Goal: Task Accomplishment & Management: Manage account settings

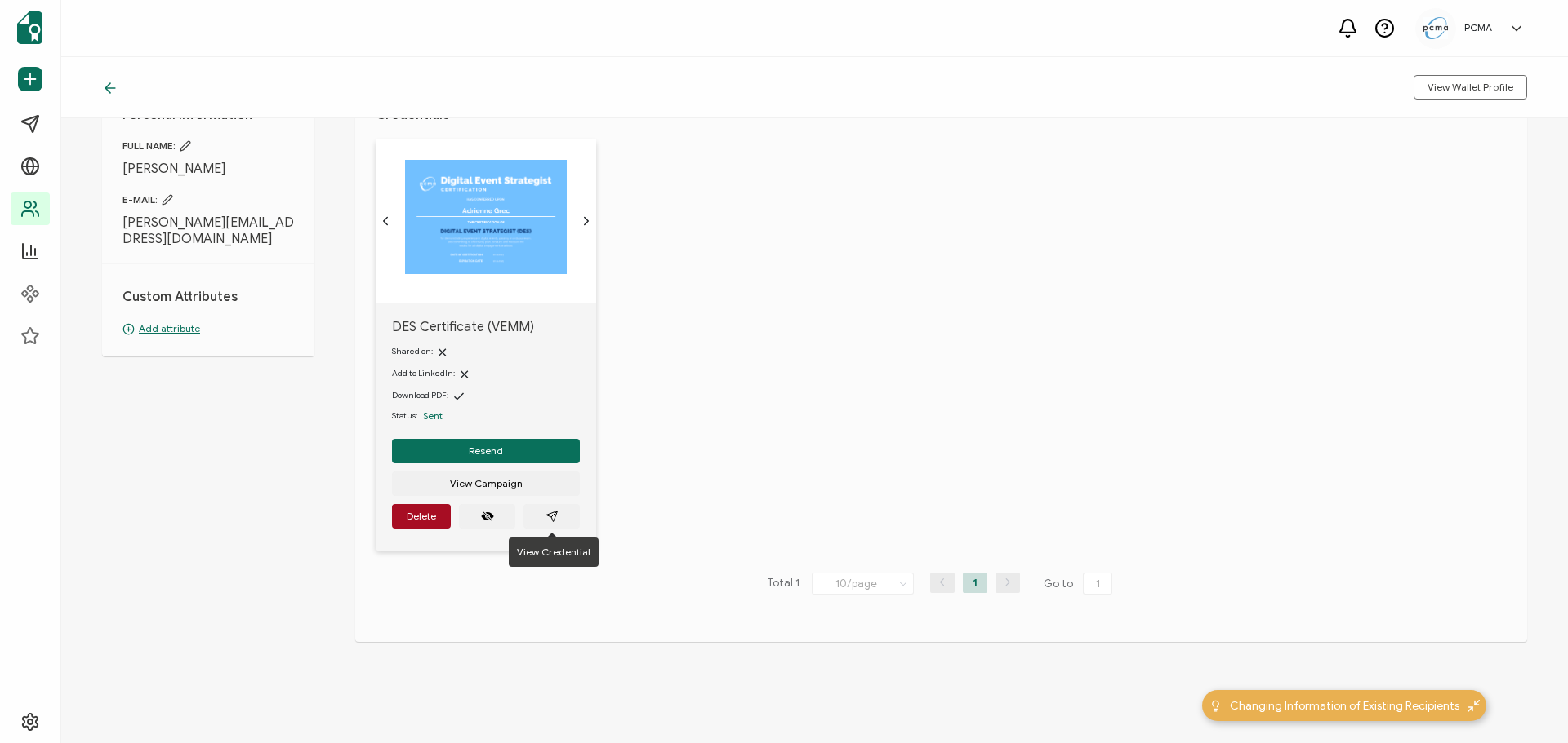
scroll to position [73, 0]
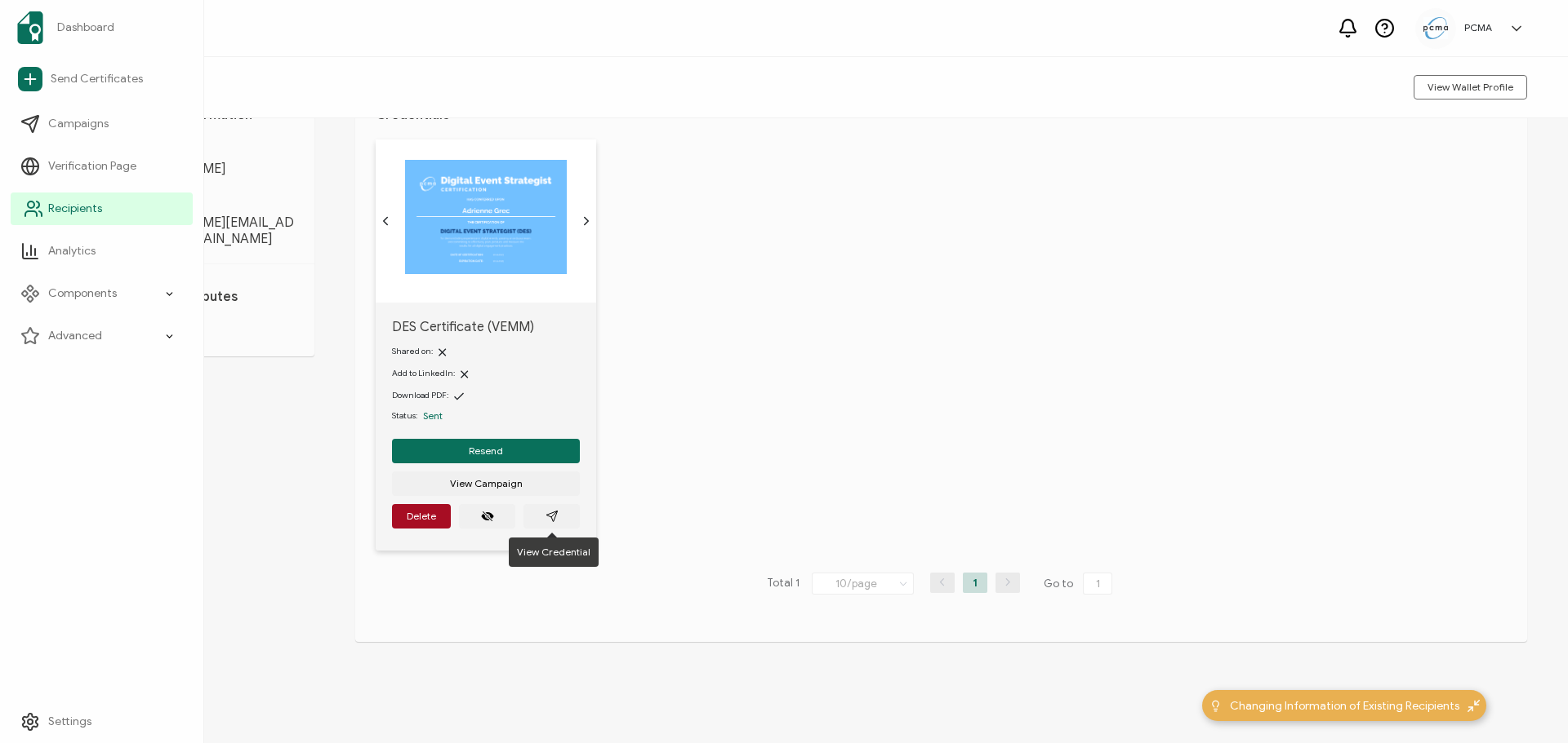
drag, startPoint x: 48, startPoint y: 205, endPoint x: 74, endPoint y: 198, distance: 26.9
click at [48, 205] on span "Recipients" at bounding box center [75, 209] width 54 height 17
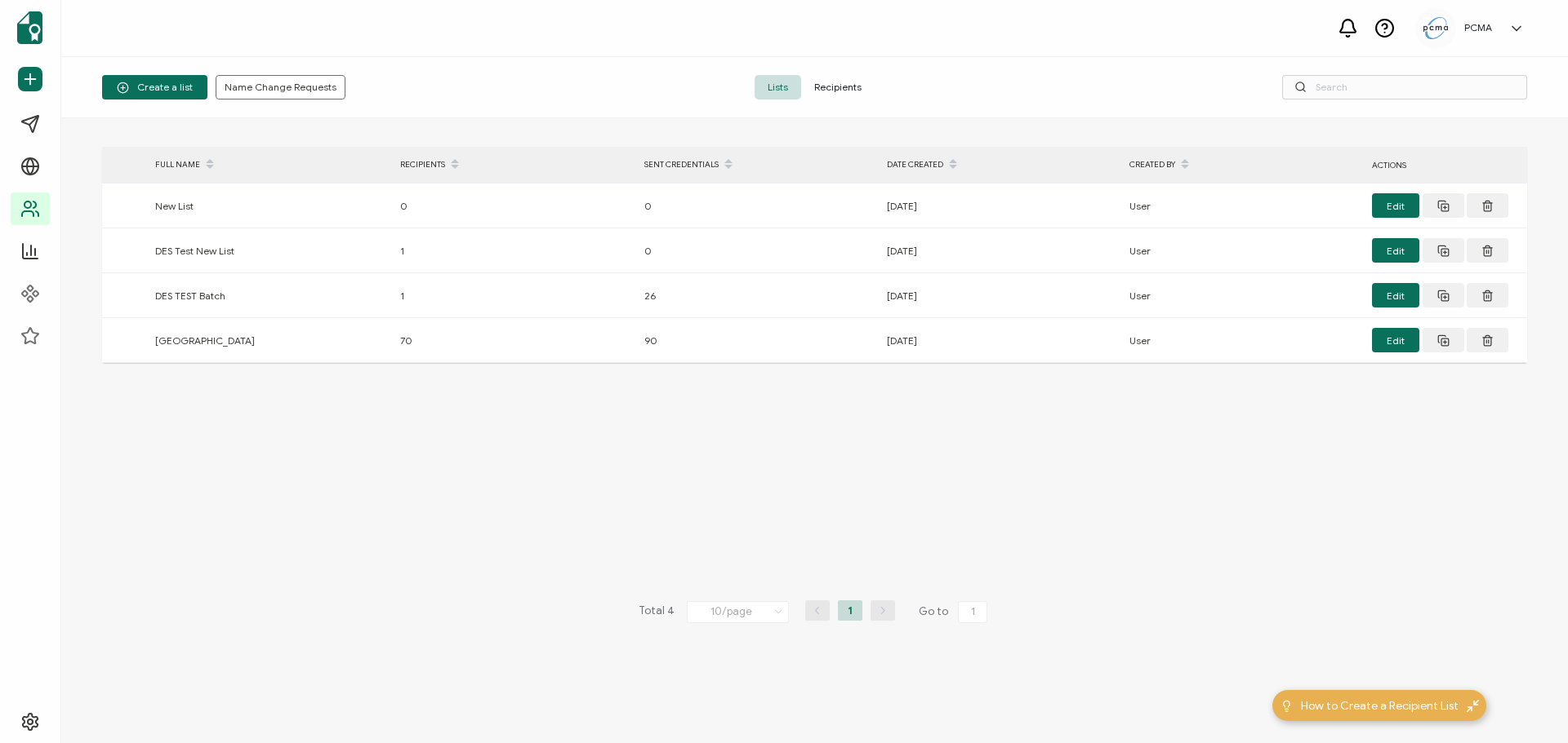
click at [853, 89] on span "Recipients" at bounding box center [838, 87] width 74 height 24
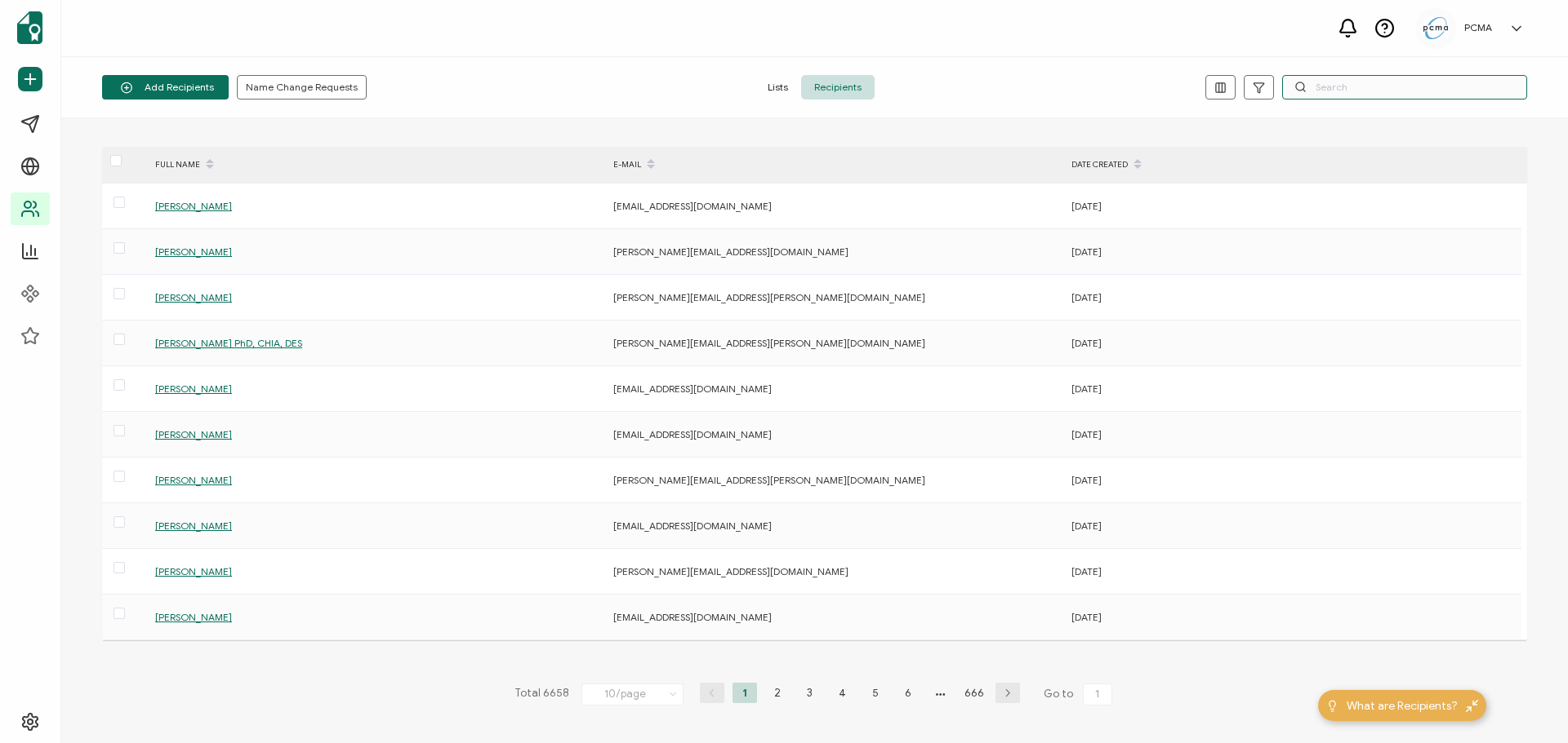
click at [1337, 84] on input "text" at bounding box center [1404, 87] width 245 height 24
click at [1375, 81] on input "text" at bounding box center [1404, 87] width 245 height 24
click at [1357, 94] on input "text" at bounding box center [1404, 87] width 245 height 24
click at [1350, 88] on input "text" at bounding box center [1404, 87] width 245 height 24
click at [1337, 94] on input "text" at bounding box center [1404, 87] width 245 height 24
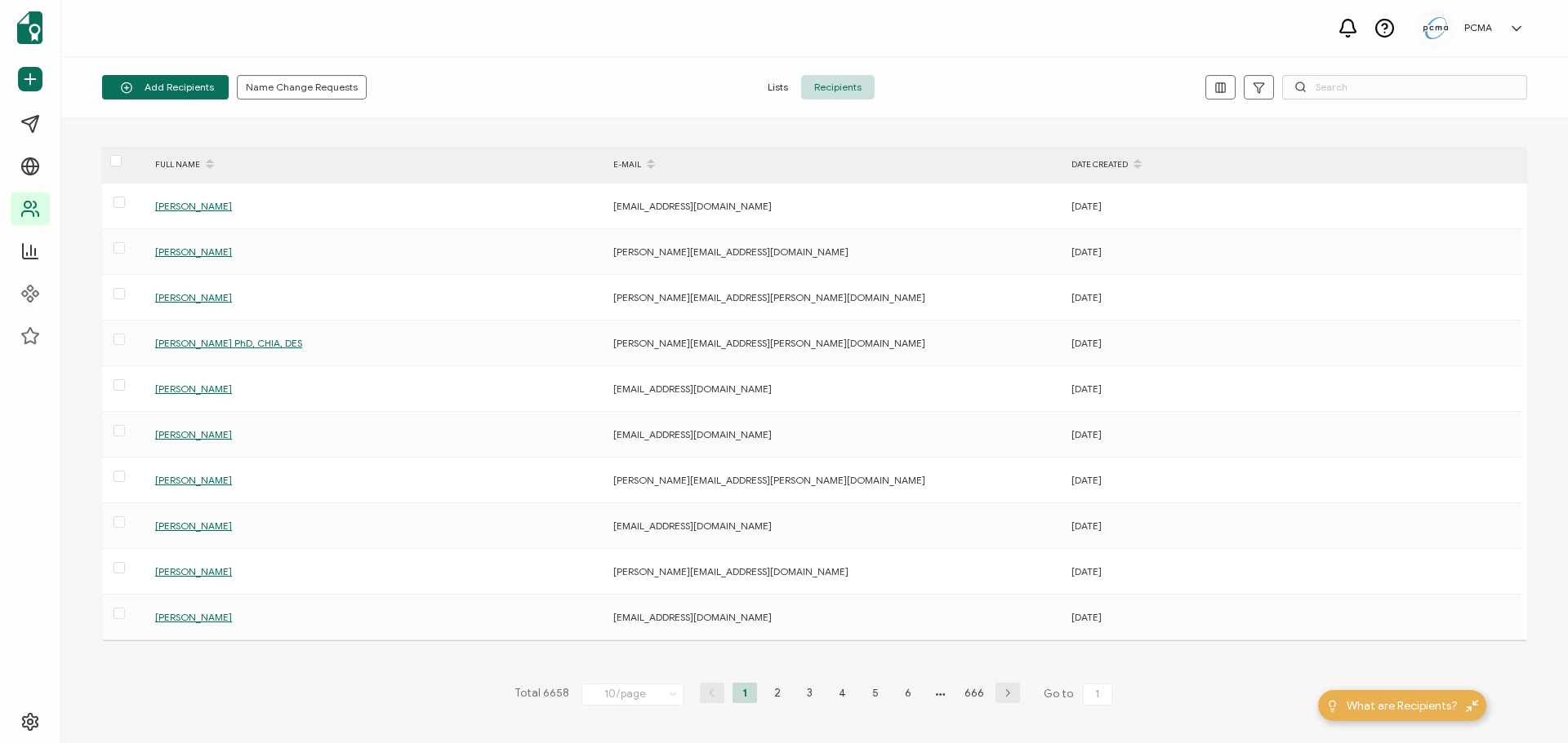
drag, startPoint x: 1337, startPoint y: 91, endPoint x: 1067, endPoint y: 73, distance: 270.6
click at [1077, 74] on div "Add Recipients Upload Spreadsheet Add a Single Recipient Name Change Requests L…" at bounding box center [814, 87] width 1506 height 61
click at [1320, 82] on input "text" at bounding box center [1404, 87] width 245 height 24
paste input "[PERSON_NAME][EMAIL_ADDRESS][PERSON_NAME][DOMAIN_NAME]"
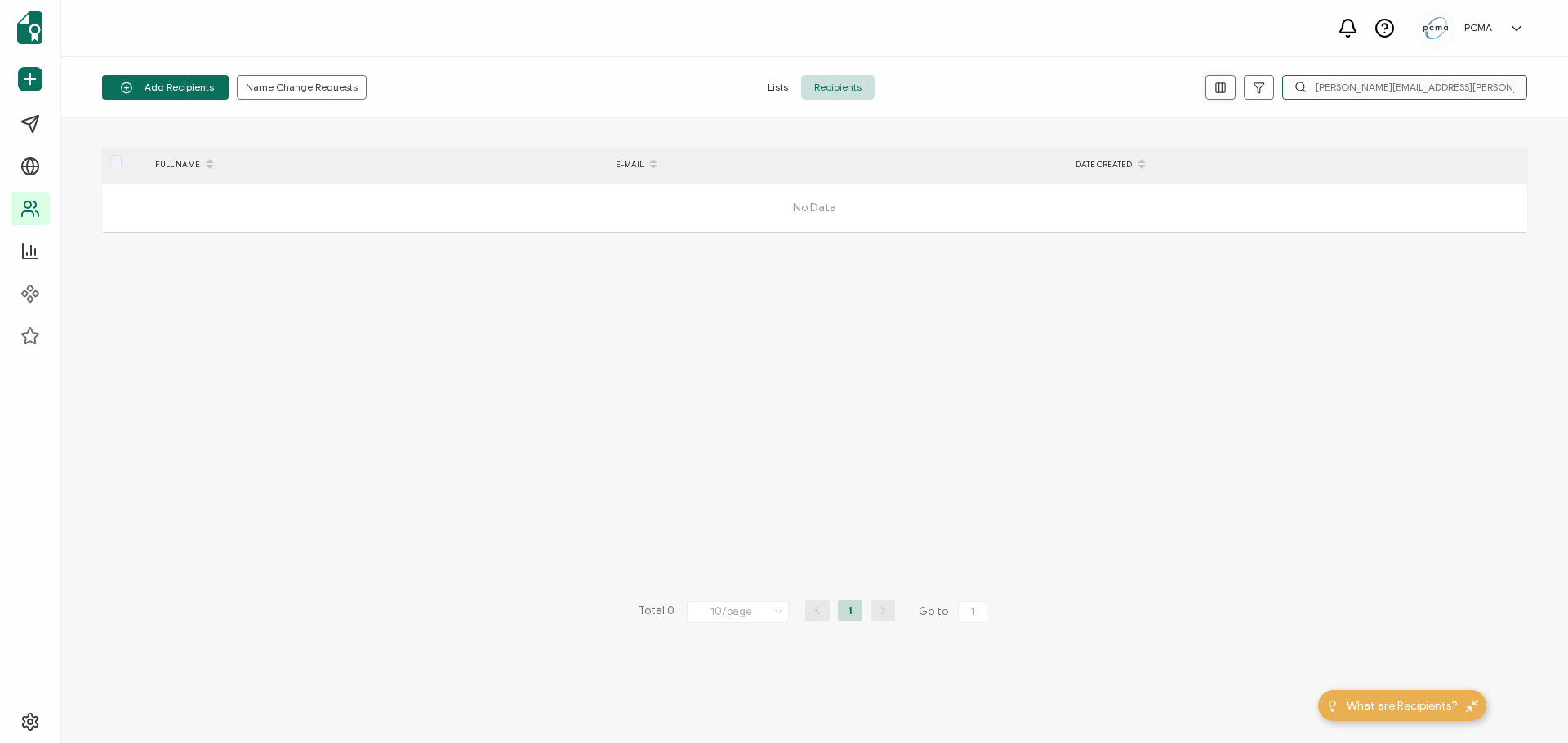
drag, startPoint x: 1484, startPoint y: 91, endPoint x: 1225, endPoint y: 91, distance: 259.0
click at [1226, 91] on div "[PERSON_NAME][EMAIL_ADDRESS][PERSON_NAME][DOMAIN_NAME]" at bounding box center [1289, 87] width 475 height 24
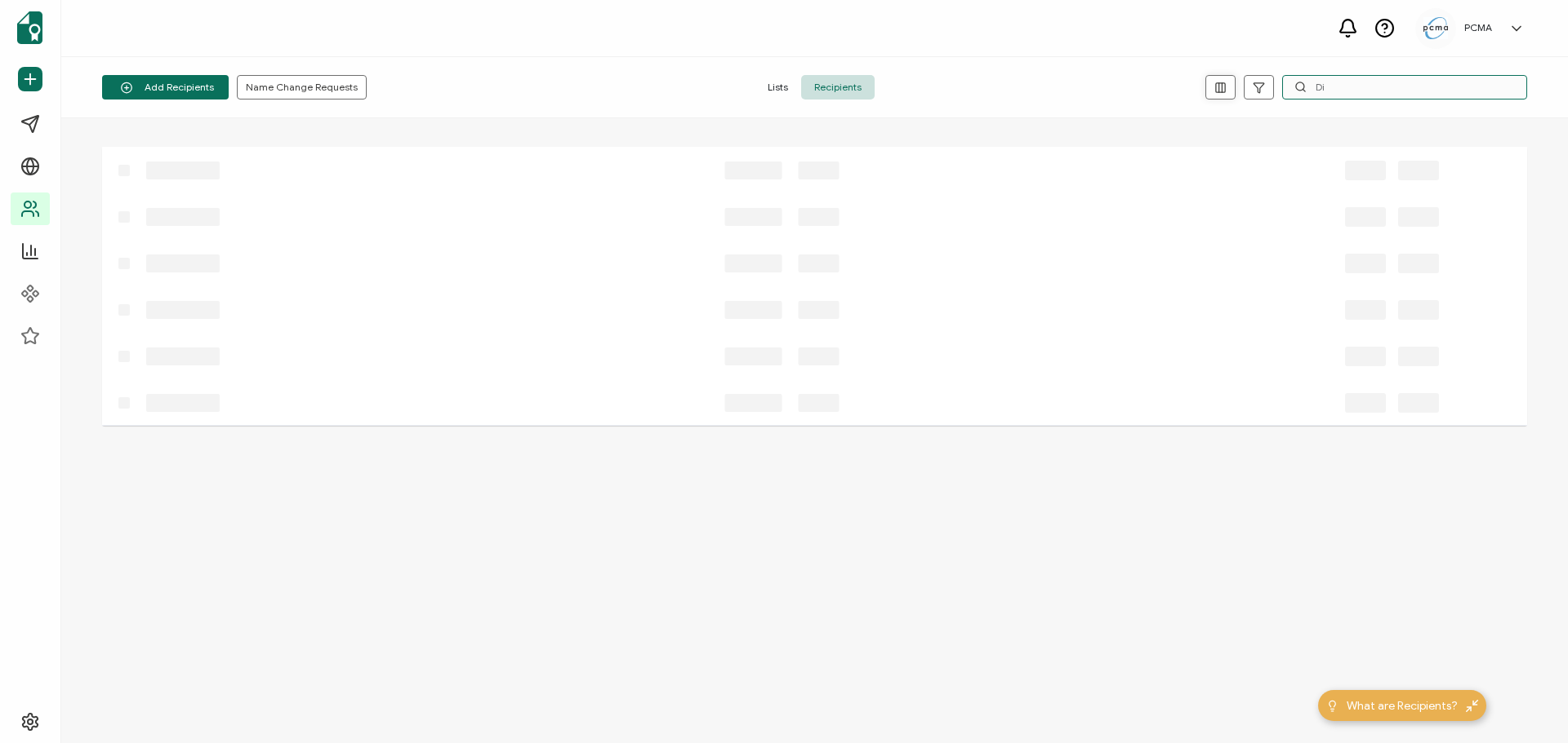
type input "D"
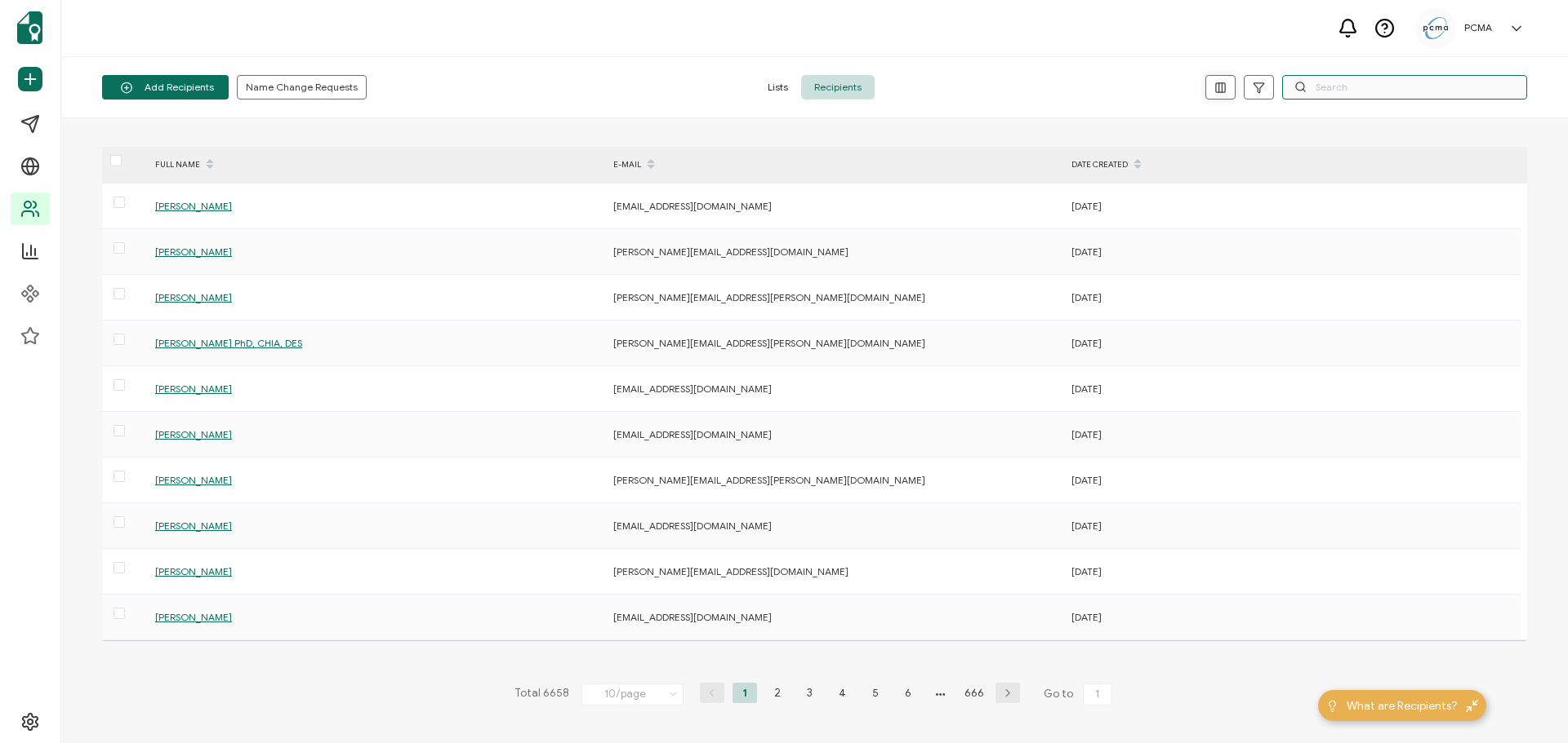
type input "L"
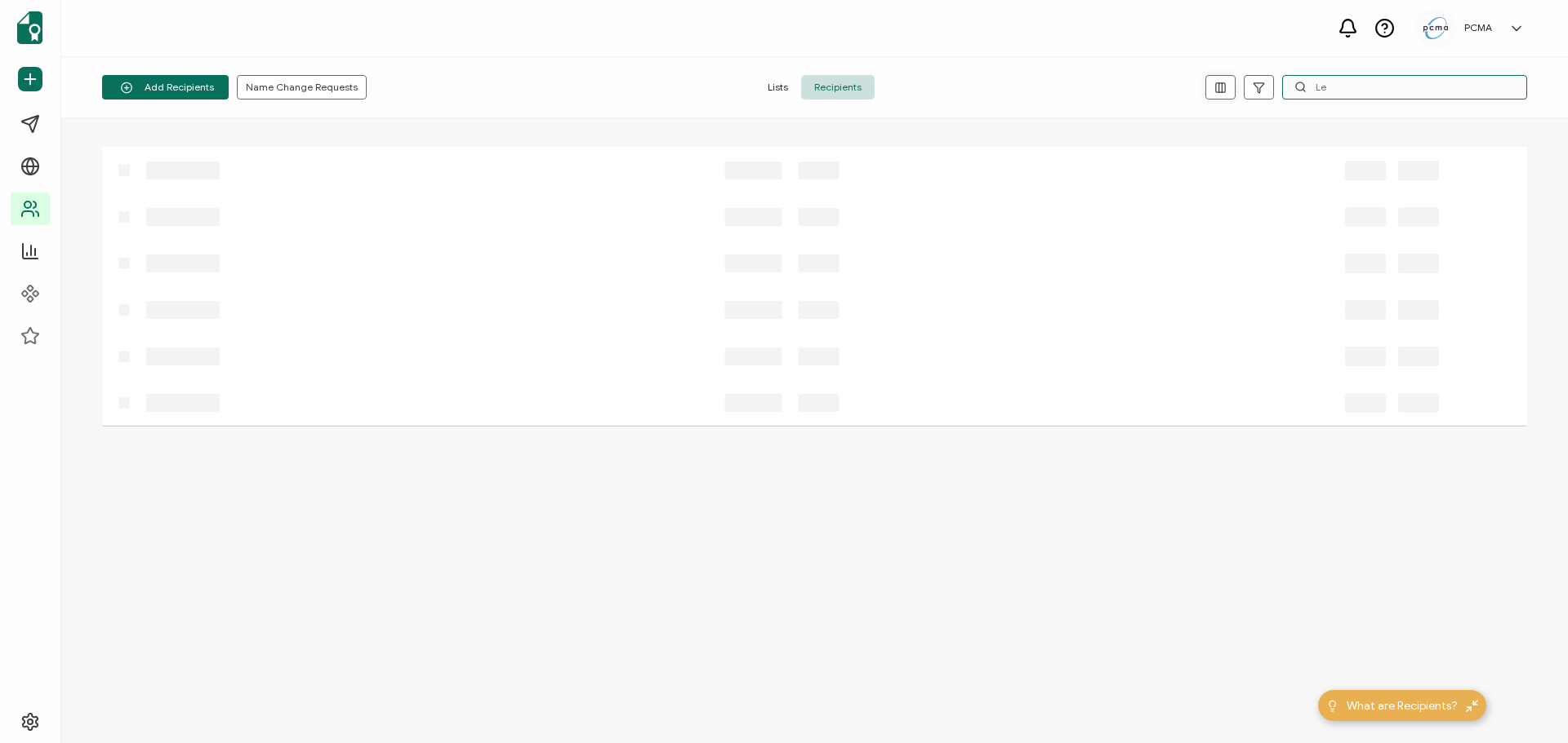
type input "L"
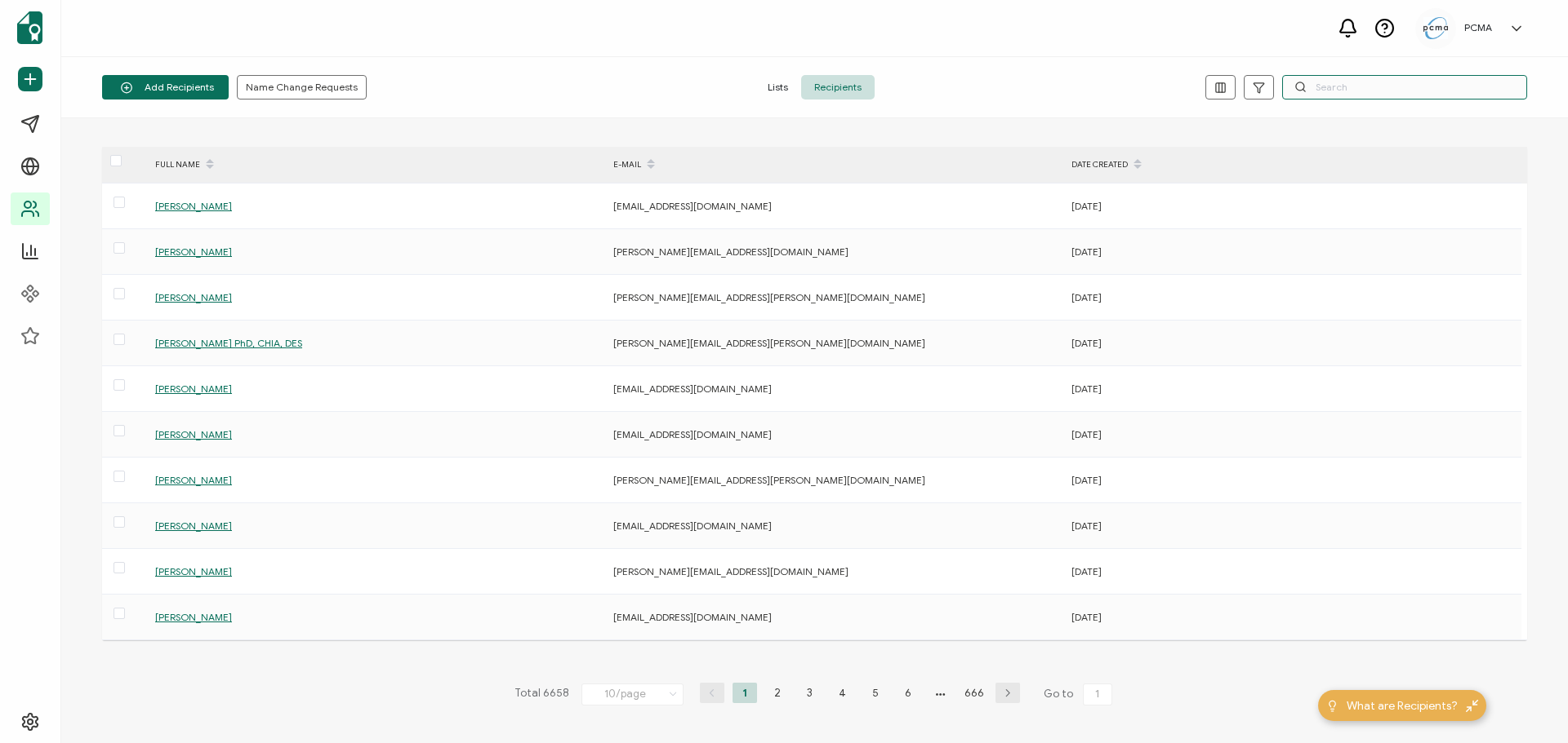
click at [1347, 96] on input "text" at bounding box center [1404, 87] width 245 height 24
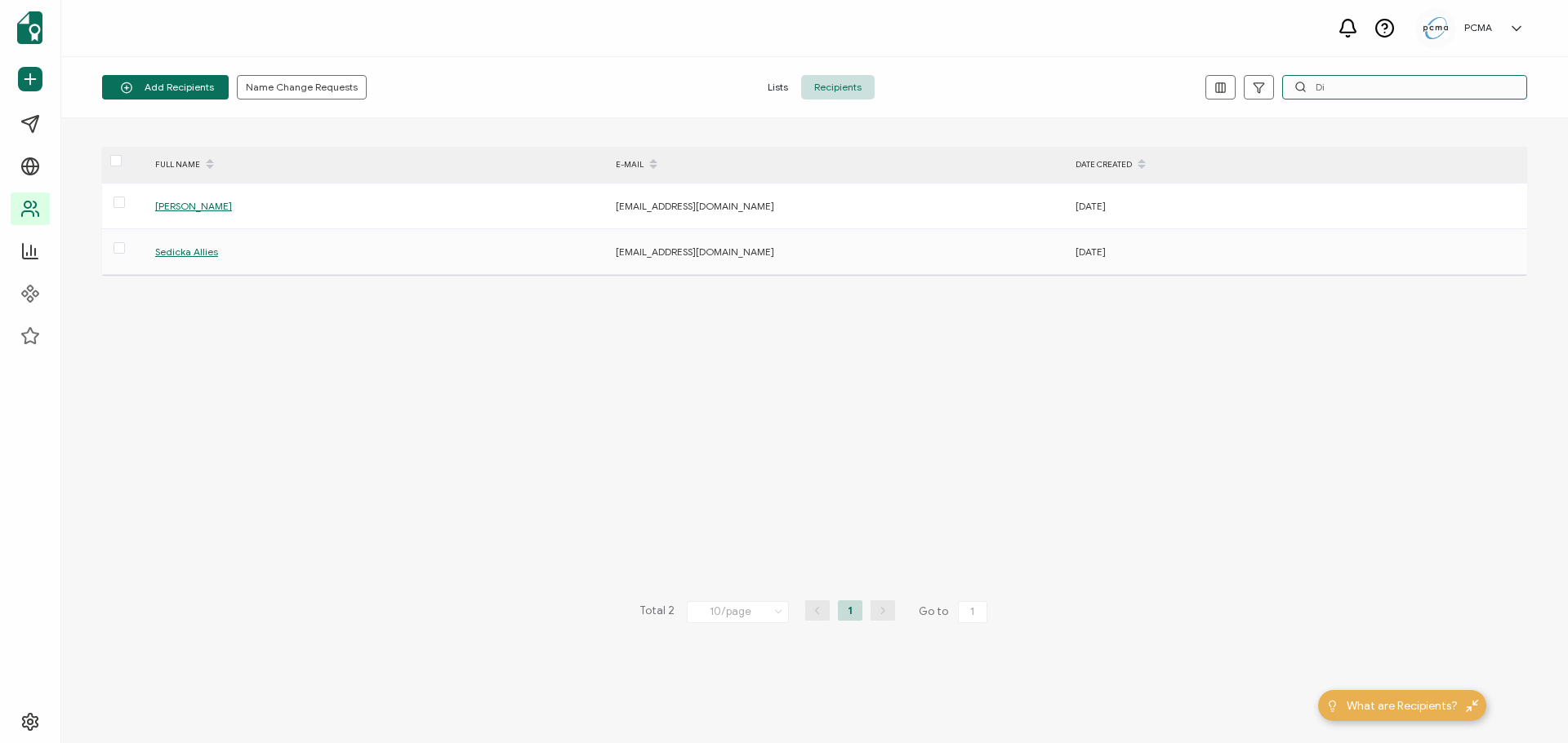
type input "D"
